Goal: Entertainment & Leisure: Consume media (video, audio)

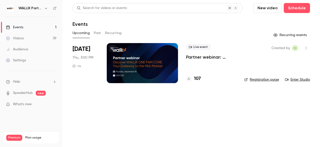
click at [29, 39] on link "Videos 39" at bounding box center [31, 38] width 63 height 11
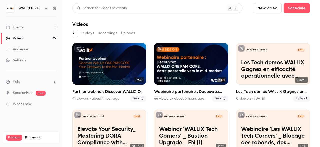
click at [135, 7] on div "Search for videos or events" at bounding box center [158, 8] width 170 height 10
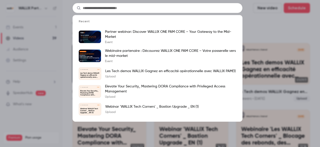
click at [125, 7] on input "text" at bounding box center [158, 8] width 170 height 10
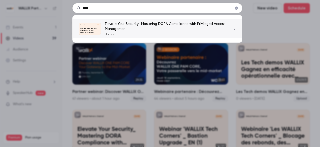
type input "****"
click at [132, 28] on p "Elevate Your Security_ Mastering DORA Compliance with Privileged Access Managem…" at bounding box center [170, 26] width 131 height 10
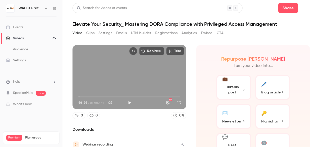
click at [128, 106] on button "Play" at bounding box center [130, 103] width 10 height 10
click at [178, 103] on button "Full screen" at bounding box center [179, 103] width 10 height 10
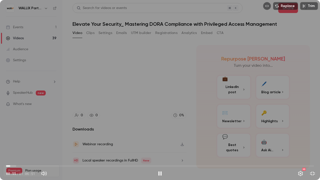
click at [10, 147] on span "00:55" at bounding box center [160, 166] width 308 height 8
click at [16, 147] on span "02:03" at bounding box center [160, 166] width 308 height 8
click at [22, 147] on span "03:31" at bounding box center [160, 166] width 308 height 8
click at [30, 147] on span "05:09" at bounding box center [160, 166] width 308 height 8
click at [45, 147] on span "05:10" at bounding box center [160, 166] width 308 height 8
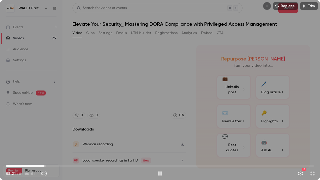
click at [51, 147] on span "08:21" at bounding box center [160, 166] width 308 height 8
click at [63, 147] on span "12:25" at bounding box center [160, 166] width 308 height 8
click at [71, 147] on span "14:03" at bounding box center [160, 166] width 308 height 8
click at [83, 147] on span "16:39" at bounding box center [160, 166] width 308 height 8
click at [93, 147] on span "18:46" at bounding box center [160, 166] width 308 height 8
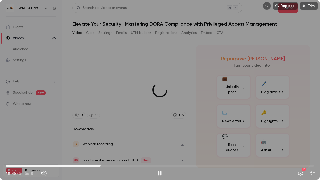
click at [101, 147] on span "20:34" at bounding box center [160, 166] width 308 height 8
click at [106, 147] on span "21:45" at bounding box center [160, 166] width 308 height 8
click at [116, 147] on span "21:46" at bounding box center [160, 166] width 308 height 8
click at [130, 147] on span "26:58" at bounding box center [160, 166] width 308 height 8
click at [143, 147] on span "29:47" at bounding box center [160, 166] width 308 height 8
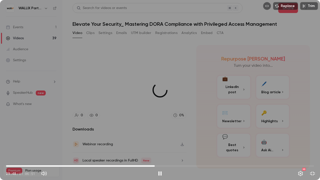
click at [155, 147] on span "32:17" at bounding box center [160, 166] width 308 height 8
click at [180, 147] on span "37:39" at bounding box center [160, 166] width 308 height 8
click at [202, 147] on span "42:29" at bounding box center [160, 166] width 308 height 8
click at [220, 147] on span "42:31" at bounding box center [160, 166] width 308 height 8
click at [232, 147] on span "49:00" at bounding box center [160, 166] width 308 height 8
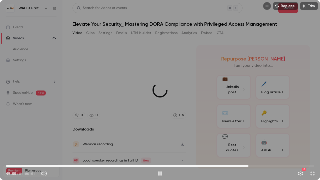
click at [249, 147] on span "52:38" at bounding box center [160, 166] width 308 height 8
click at [268, 147] on span "56:52" at bounding box center [160, 166] width 308 height 8
click at [287, 147] on span "01:00:53" at bounding box center [160, 166] width 308 height 8
click at [172, 97] on div "Replace Trim 01:00:54 01:00:54 / 01:06:51 HD" at bounding box center [160, 90] width 320 height 180
type input "**********"
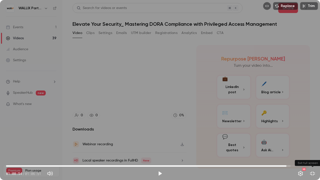
click at [312, 147] on button "Exit full screen" at bounding box center [313, 174] width 10 height 10
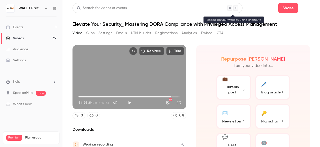
click at [111, 8] on div "Search for videos or events" at bounding box center [102, 8] width 50 height 5
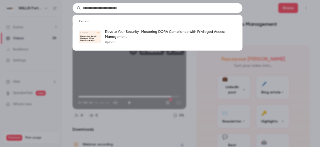
click at [111, 8] on input "text" at bounding box center [158, 8] width 170 height 10
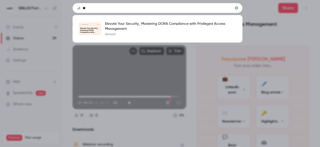
type input "*"
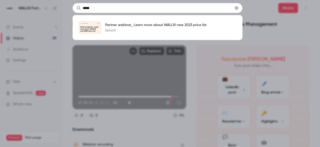
click at [217, 10] on input "*****" at bounding box center [158, 8] width 170 height 10
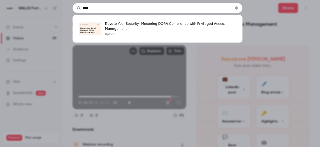
type input "****"
click at [160, 11] on input "****" at bounding box center [158, 8] width 170 height 10
